Goal: Transaction & Acquisition: Purchase product/service

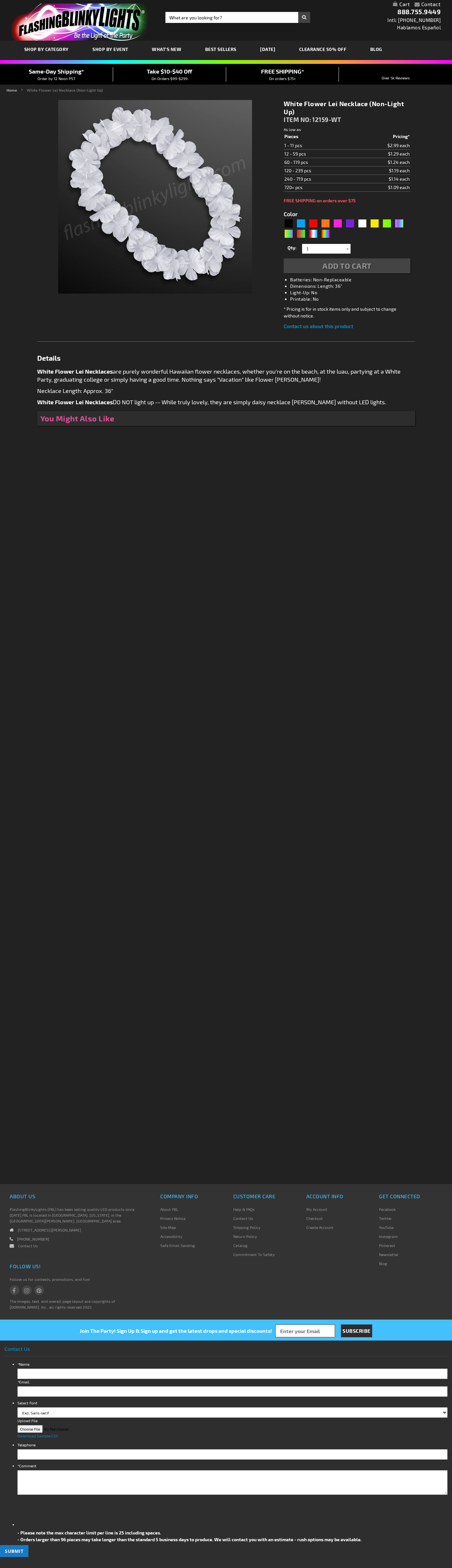
type input "5646"
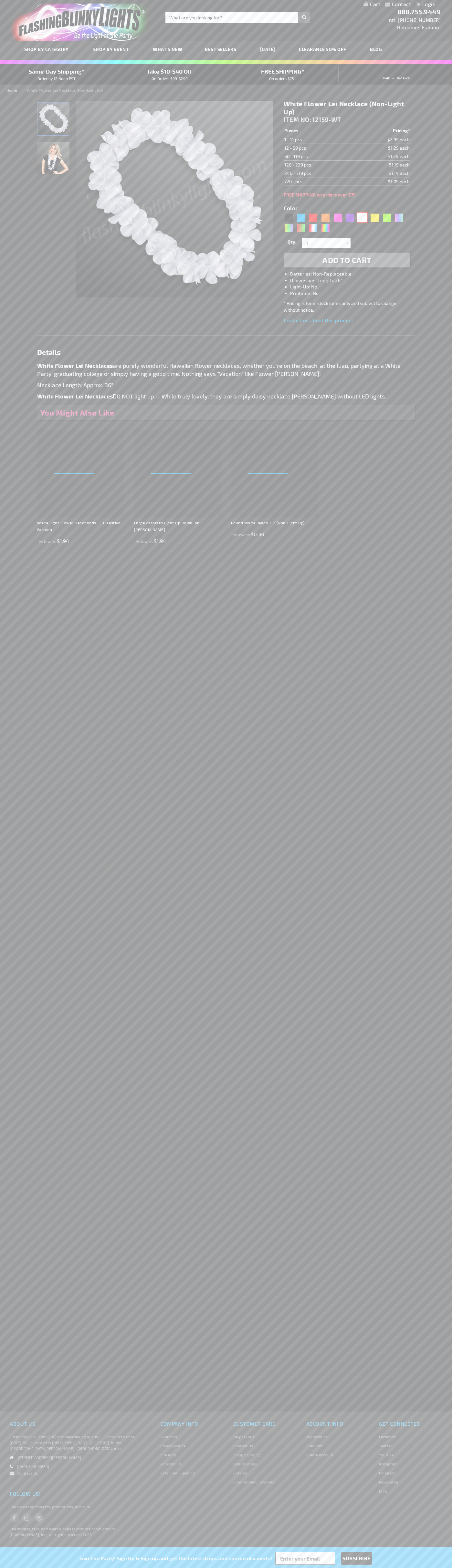
click at [362, 217] on div "White" at bounding box center [362, 217] width 10 height 10
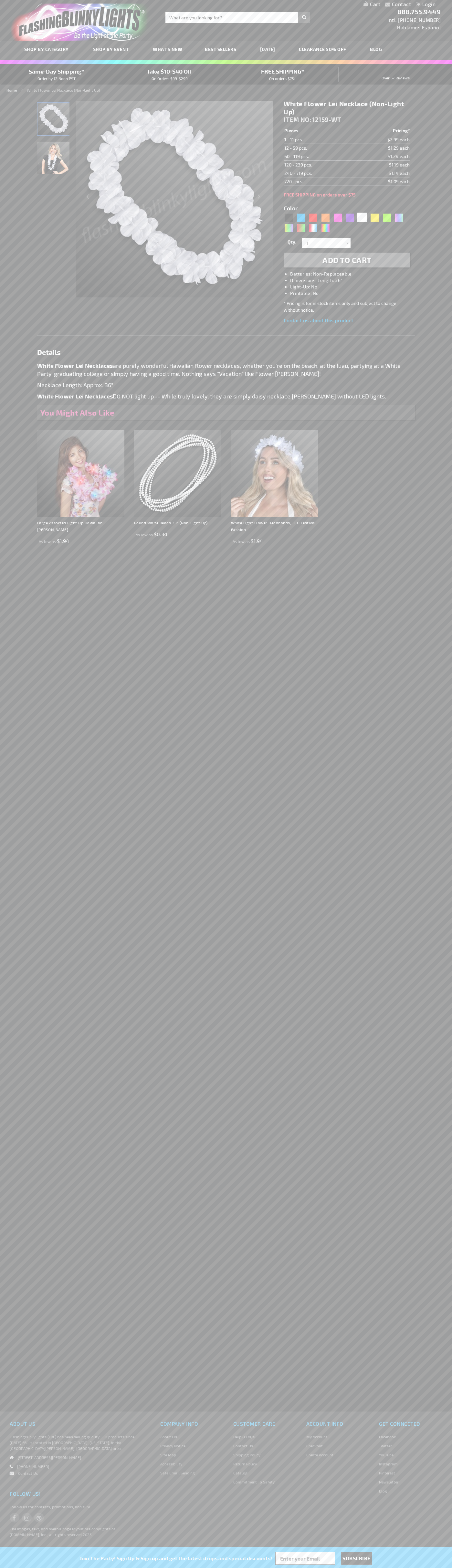
click at [347, 260] on span "Add to Cart" at bounding box center [347, 259] width 49 height 9
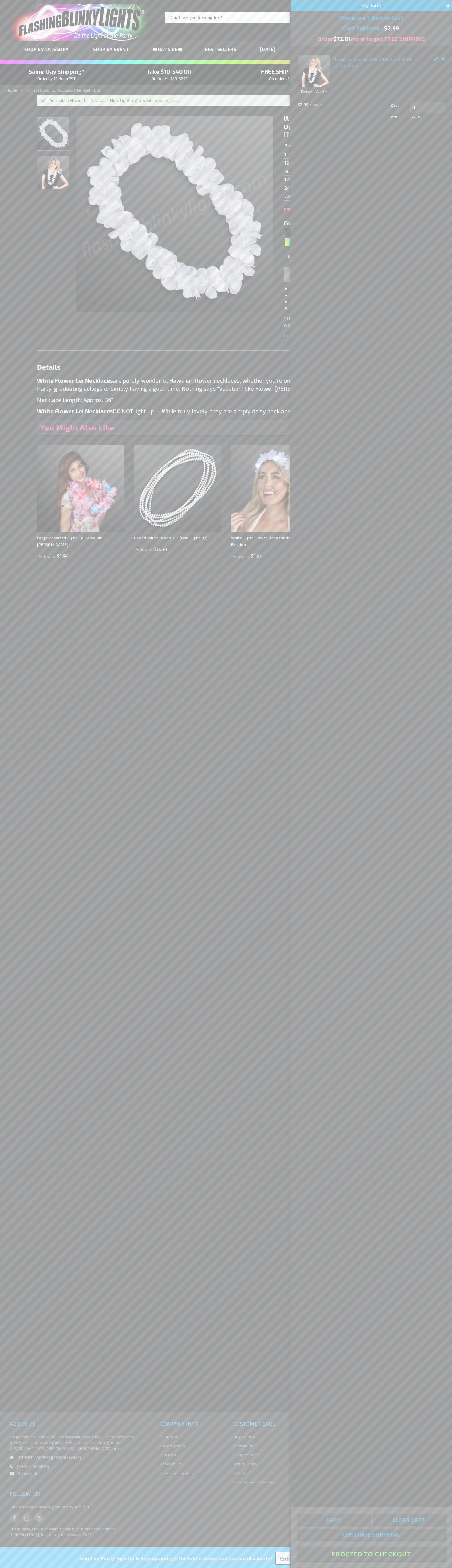
click at [371, 1554] on button "Proceed To Checkout" at bounding box center [371, 1554] width 148 height 15
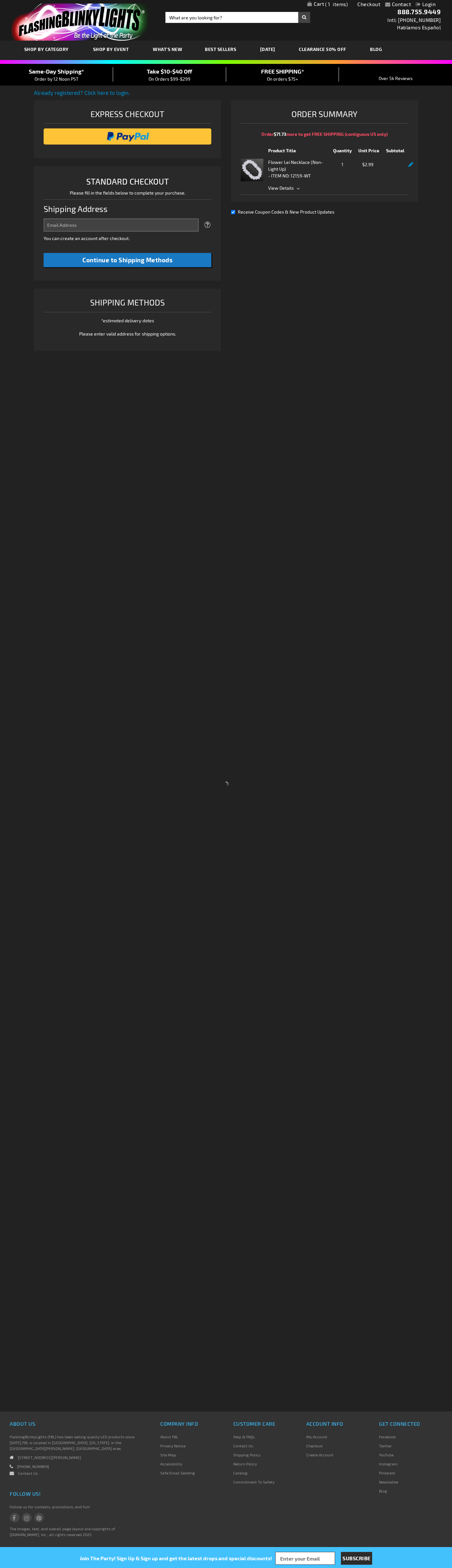
select select "US"
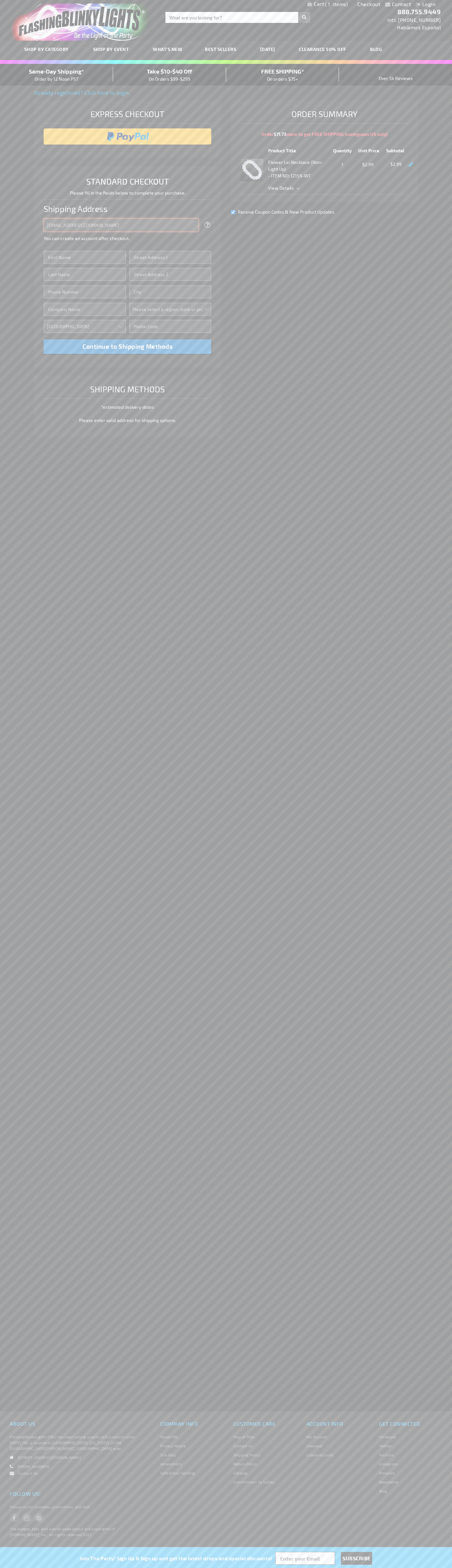
type input "johnsmith005@storebotmail.joonix.net"
type input "John"
type input "76 Ninth Avenue"
type input "First floor"
type input "new york"
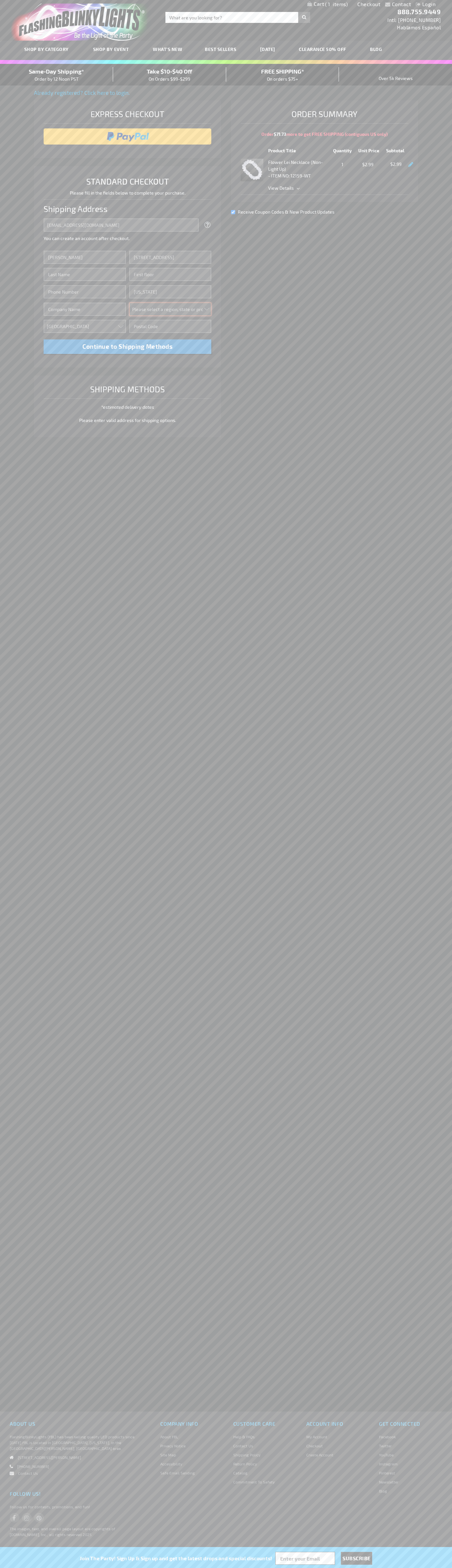
select select "43"
type input "10011"
type input "Smith"
type input "6502530000"
type input "John Smith"
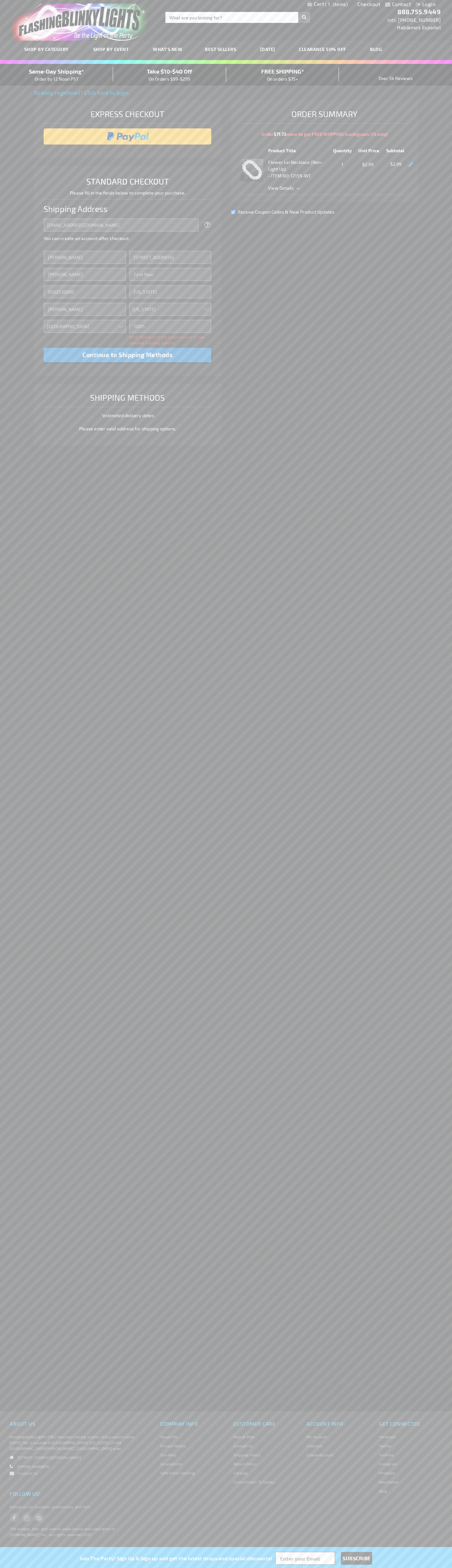
click at [57, 75] on div "Same-Day Shipping* Order by 12 Noon PST" at bounding box center [57, 74] width 113 height 15
click at [127, 136] on input "image" at bounding box center [127, 136] width 161 height 13
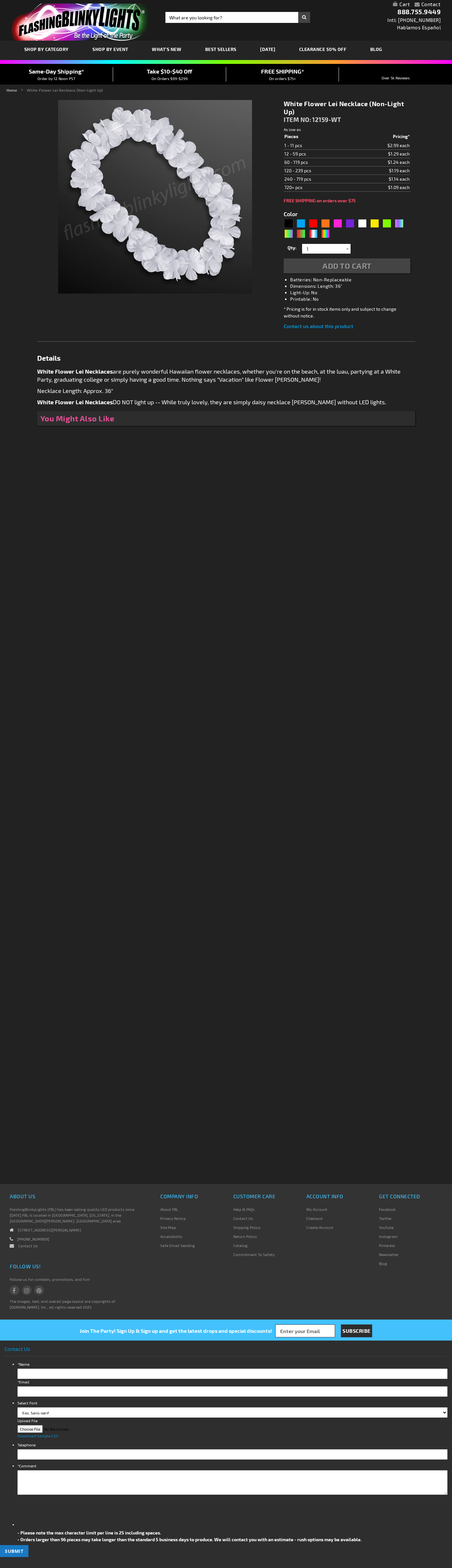
type input "5646"
